Goal: Task Accomplishment & Management: Use online tool/utility

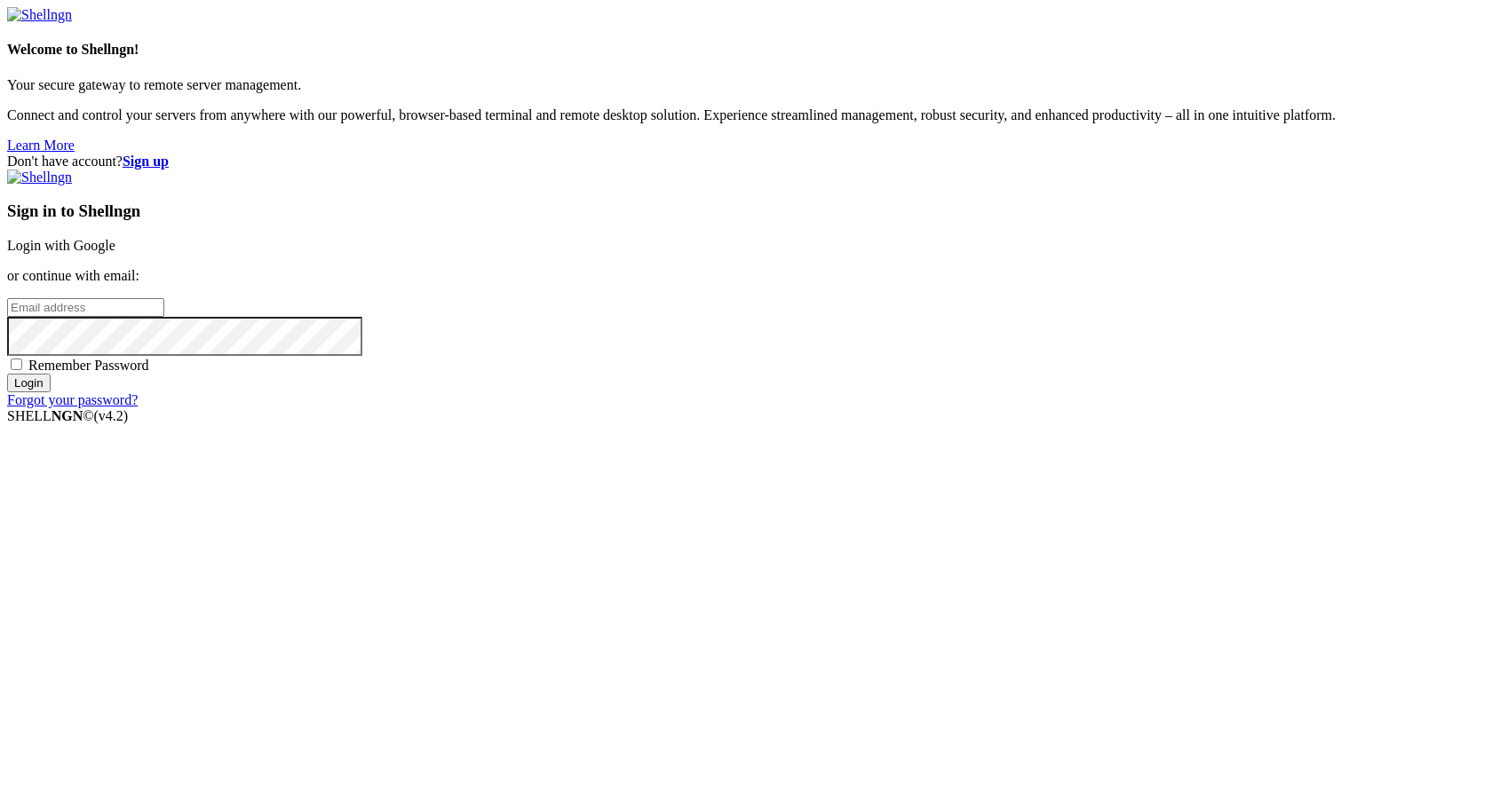
click at [115, 253] on link "Login with Google" at bounding box center [62, 245] width 109 height 15
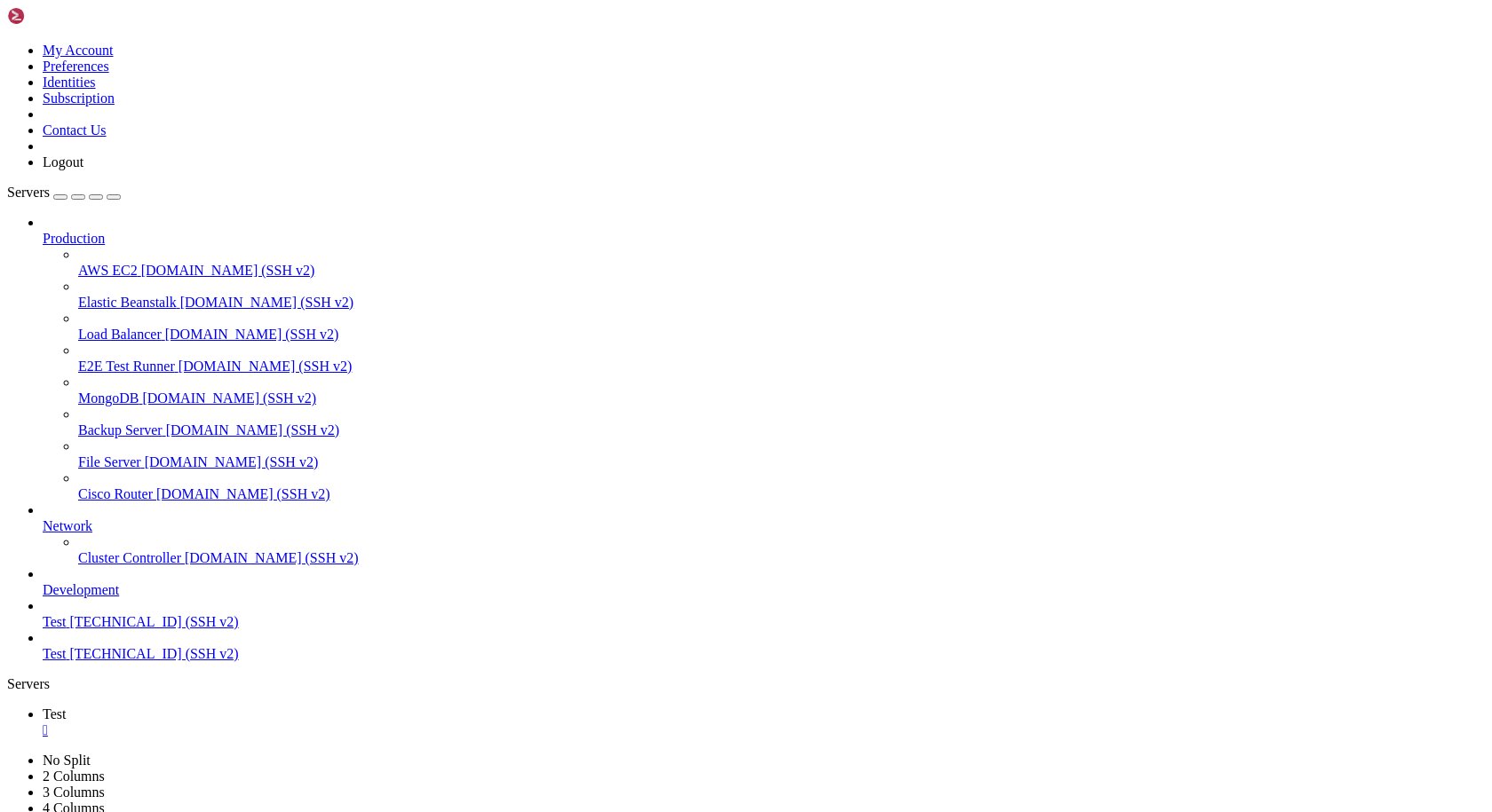
scroll to position [48463, 0]
drag, startPoint x: 1240, startPoint y: 1685, endPoint x: 15, endPoint y: 1199, distance: 1317.9
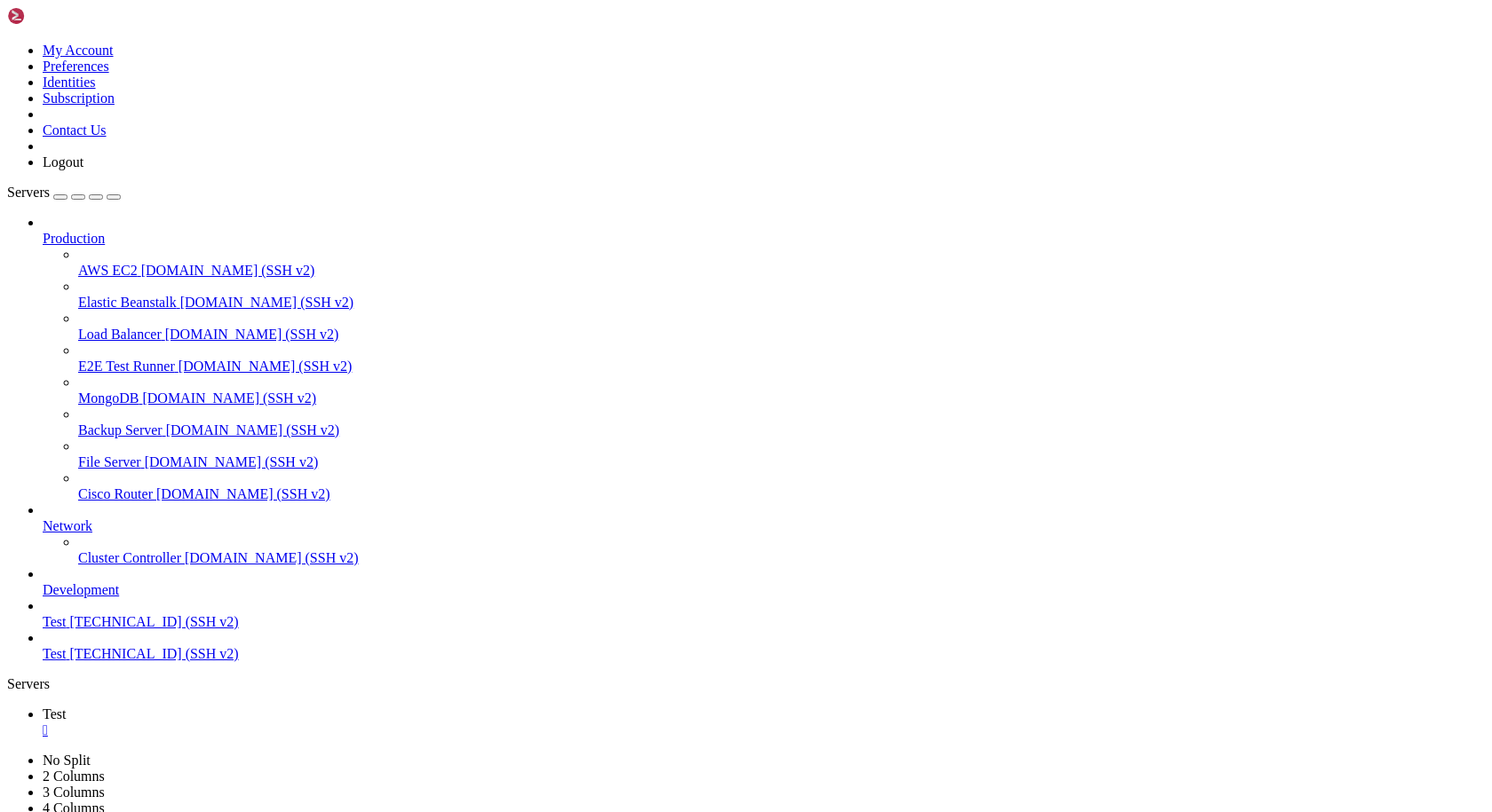
copy div "lorem: ipsumdol sitam [CONS ADIPIS] Elit seddo eiusmod: [] ====================…"
